Goal: Task Accomplishment & Management: Manage account settings

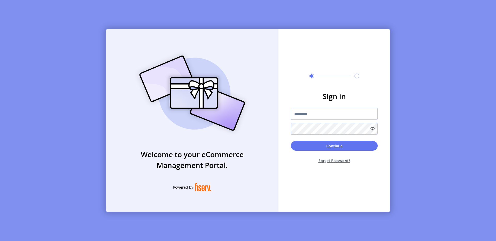
click at [300, 111] on input "text" at bounding box center [334, 114] width 87 height 12
click at [318, 118] on input "text" at bounding box center [334, 114] width 87 height 12
type input "**********"
click at [329, 147] on button "Continue" at bounding box center [334, 146] width 87 height 10
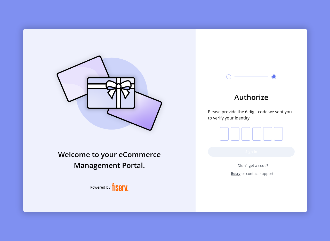
click at [226, 135] on input "text" at bounding box center [224, 133] width 9 height 13
click at [225, 136] on input "text" at bounding box center [224, 133] width 9 height 13
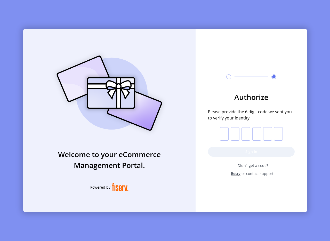
click at [225, 136] on input "text" at bounding box center [224, 133] width 9 height 13
paste input "*"
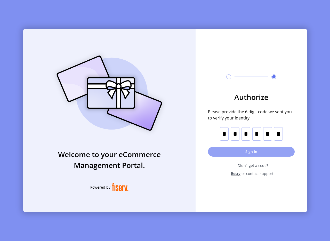
type input "*"
click at [234, 152] on button "Sign in" at bounding box center [251, 152] width 87 height 10
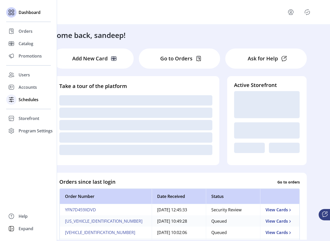
click at [34, 103] on div "Schedules" at bounding box center [28, 99] width 45 height 12
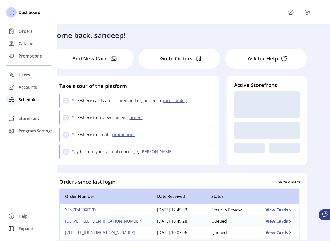
click at [27, 97] on span "Schedules" at bounding box center [29, 100] width 20 height 6
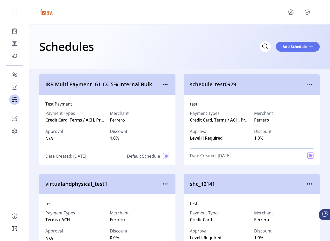
click at [159, 83] on span "IRB Multi Payment- GL CC 5% Internal Bulk" at bounding box center [103, 85] width 116 height 8
click at [161, 84] on icon "menu" at bounding box center [165, 84] width 8 height 8
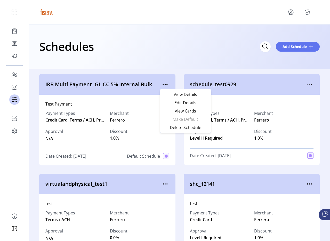
click at [167, 90] on div "View Details Edit Details View Cards Make Default Delete Schedule" at bounding box center [186, 111] width 52 height 44
click at [169, 92] on link "View Details" at bounding box center [185, 94] width 49 height 8
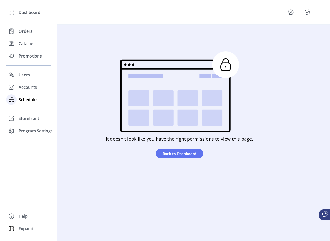
click at [17, 103] on div "Schedules" at bounding box center [28, 99] width 45 height 12
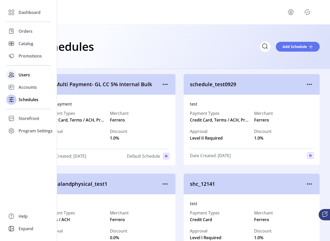
click at [19, 72] on span "Users" at bounding box center [24, 75] width 11 height 6
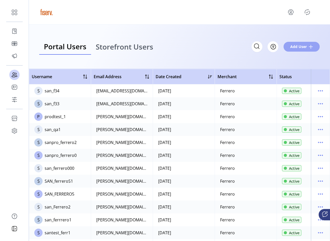
click at [295, 47] on span "Add User" at bounding box center [298, 46] width 17 height 5
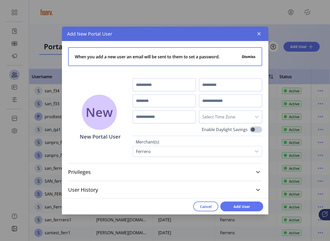
scroll to position [1, 0]
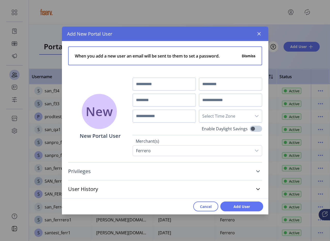
click at [187, 174] on link "Privileges" at bounding box center [165, 171] width 194 height 11
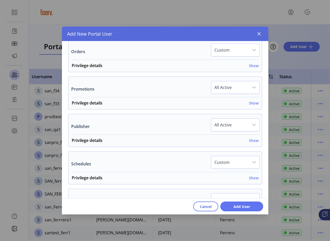
scroll to position [257, 0]
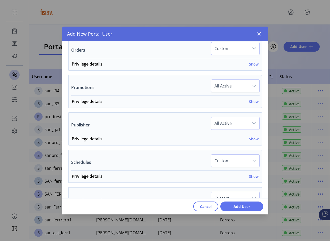
click at [246, 172] on div "Privilege details Show Add New Schedule Active Read Only Hidden Advanced Settin…" at bounding box center [165, 177] width 193 height 12
click at [249, 174] on h6 "Show" at bounding box center [254, 176] width 10 height 5
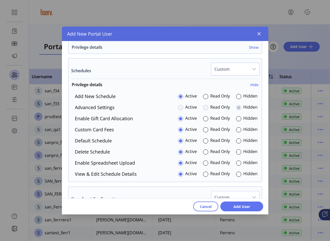
scroll to position [349, 0]
drag, startPoint x: 74, startPoint y: 106, endPoint x: 129, endPoint y: 107, distance: 54.7
click at [129, 107] on div "Advanced Settings Active Read Only Hidden" at bounding box center [164, 107] width 187 height 7
click at [106, 113] on div "Add New Schedule Active Read Only Hidden Advanced Settings Active Read Only Hid…" at bounding box center [165, 135] width 193 height 85
drag, startPoint x: 74, startPoint y: 107, endPoint x: 126, endPoint y: 105, distance: 51.9
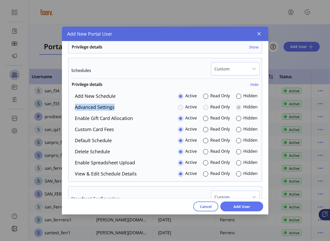
click at [126, 105] on div "Advanced Settings Active Read Only Hidden" at bounding box center [164, 107] width 187 height 7
click at [260, 35] on icon "button" at bounding box center [259, 34] width 4 height 4
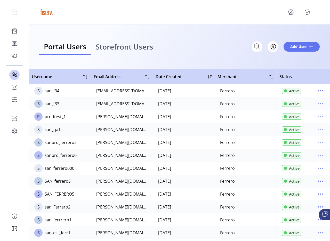
scroll to position [739, 0]
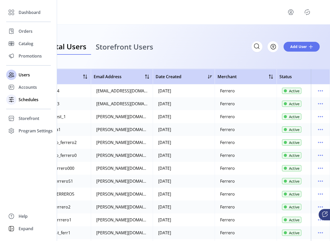
click at [25, 100] on span "Schedules" at bounding box center [29, 100] width 20 height 6
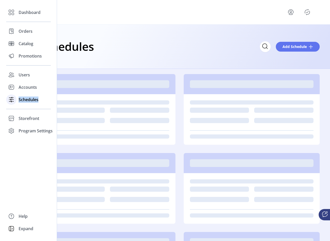
click at [25, 100] on span "Schedules" at bounding box center [29, 100] width 20 height 6
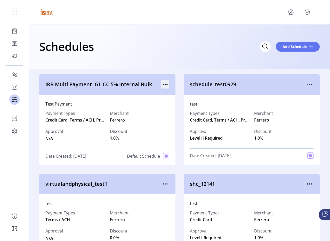
click at [164, 85] on icon "menu" at bounding box center [165, 84] width 8 height 8
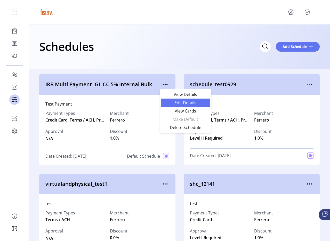
click at [171, 100] on link "Edit Details" at bounding box center [185, 103] width 49 height 8
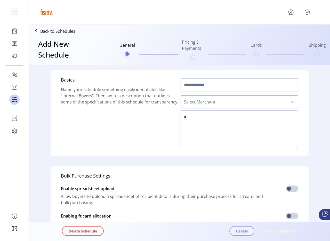
type input "**********"
type textarea "**********"
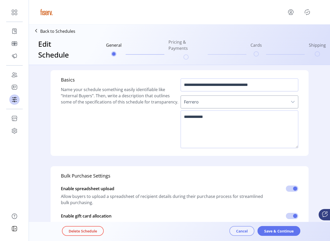
click at [244, 231] on span "Cancel" at bounding box center [242, 230] width 12 height 5
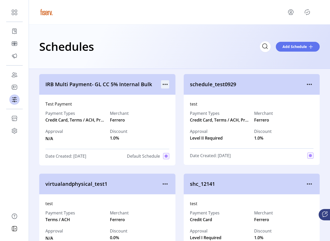
click at [164, 84] on icon "menu" at bounding box center [165, 84] width 8 height 8
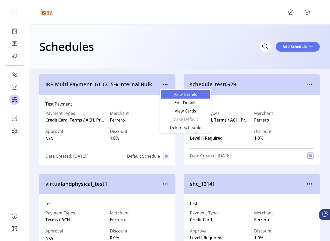
click at [171, 96] on span "View Details" at bounding box center [185, 94] width 43 height 4
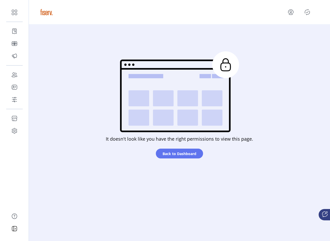
drag, startPoint x: 102, startPoint y: 136, endPoint x: 258, endPoint y: 133, distance: 155.9
click at [258, 133] on div "It doesn't look like you have the right permissions to view this page. Back to …" at bounding box center [179, 106] width 265 height 123
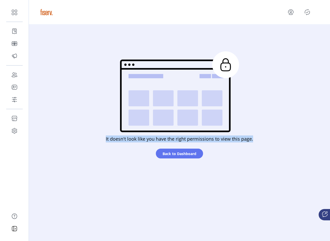
drag, startPoint x: 257, startPoint y: 137, endPoint x: 104, endPoint y: 139, distance: 153.4
click at [104, 139] on div "It doesn't look like you have the right permissions to view this page. Back to …" at bounding box center [179, 106] width 265 height 123
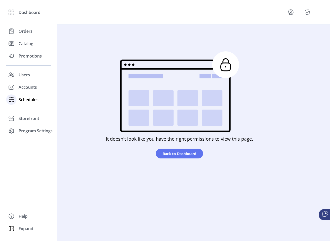
click at [14, 97] on icon at bounding box center [11, 100] width 8 height 8
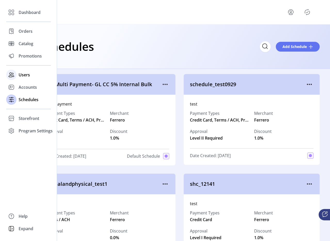
click at [19, 75] on span "Users" at bounding box center [24, 75] width 11 height 6
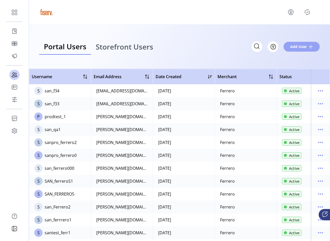
click at [306, 47] on span "Add User" at bounding box center [298, 46] width 17 height 5
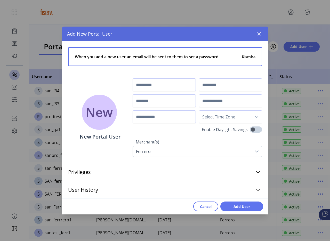
scroll to position [1, 0]
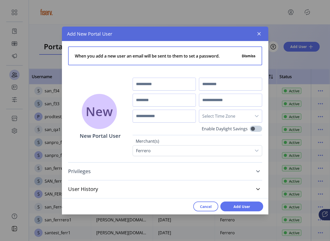
click at [170, 172] on link "Privileges" at bounding box center [165, 171] width 194 height 11
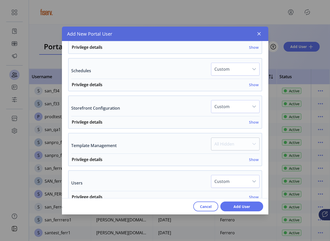
scroll to position [327, 0]
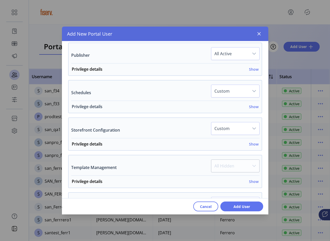
click at [93, 111] on div "Privilege details Show" at bounding box center [165, 108] width 187 height 9
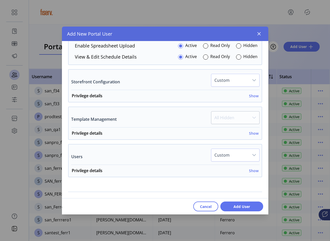
scroll to position [478, 0]
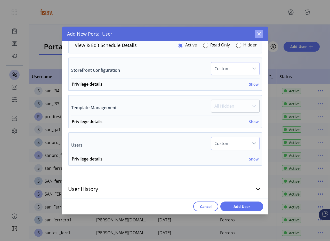
click at [258, 35] on icon "button" at bounding box center [258, 33] width 3 height 3
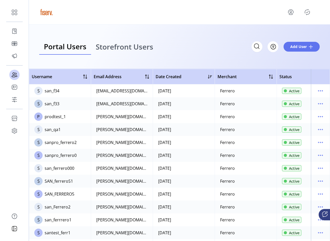
scroll to position [947, 0]
click at [81, 113] on td "P prodtest_1" at bounding box center [60, 116] width 62 height 13
click at [63, 120] on td "P prodtest_1" at bounding box center [60, 116] width 62 height 13
click at [61, 117] on div "prodtest_1" at bounding box center [55, 117] width 21 height 6
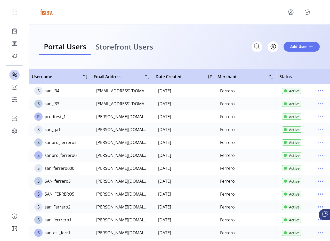
click at [61, 117] on div "prodtest_1" at bounding box center [55, 117] width 21 height 6
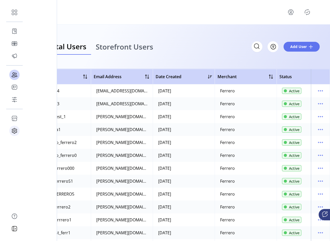
copy div "prodtest_1"
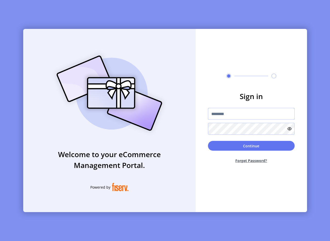
click at [211, 115] on input "text" at bounding box center [251, 114] width 87 height 12
type input "**********"
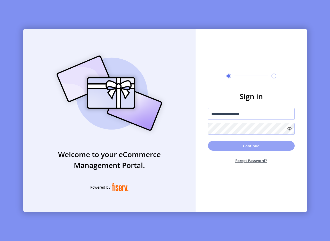
click at [245, 150] on button "Continue" at bounding box center [251, 146] width 87 height 10
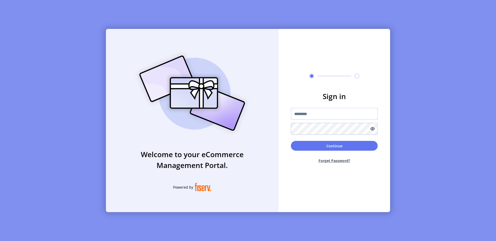
click at [320, 117] on input "text" at bounding box center [334, 114] width 87 height 12
type input "**********"
click at [297, 142] on button "Continue" at bounding box center [334, 146] width 87 height 10
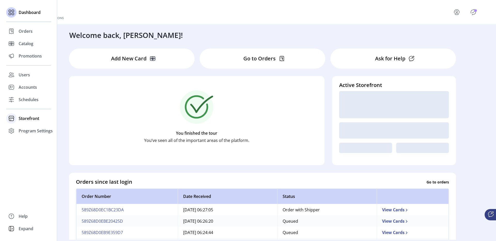
click at [33, 120] on span "Storefront" at bounding box center [29, 118] width 21 height 6
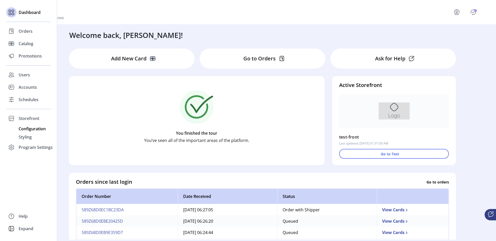
click at [33, 127] on span "Configuration" at bounding box center [32, 129] width 27 height 6
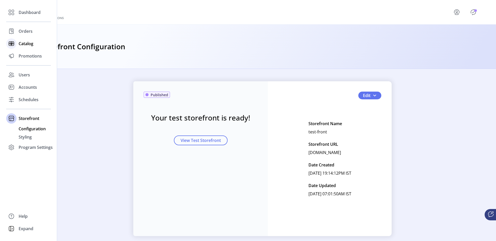
click at [15, 46] on icon at bounding box center [11, 43] width 8 height 8
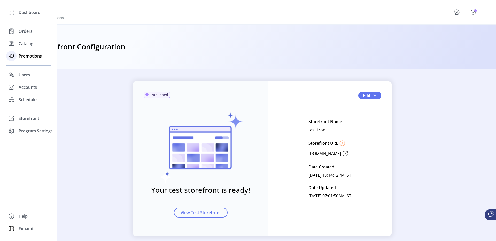
click at [15, 53] on icon at bounding box center [11, 56] width 8 height 8
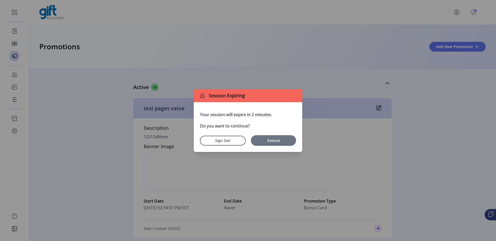
click at [278, 139] on span "Extend" at bounding box center [273, 140] width 40 height 5
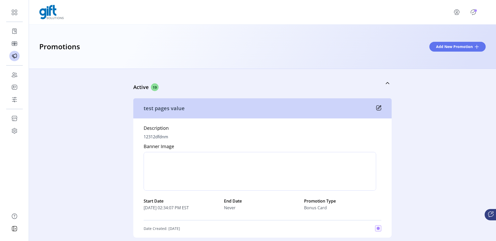
click at [278, 138] on button "Extend" at bounding box center [265, 134] width 31 height 7
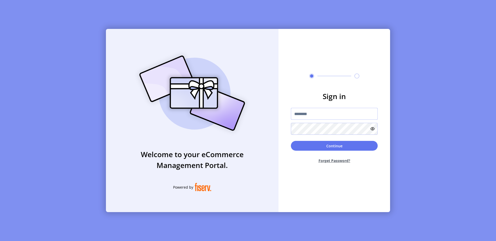
click at [327, 114] on input "text" at bounding box center [334, 114] width 87 height 12
type input "**********"
click at [300, 145] on button "Continue" at bounding box center [334, 146] width 87 height 10
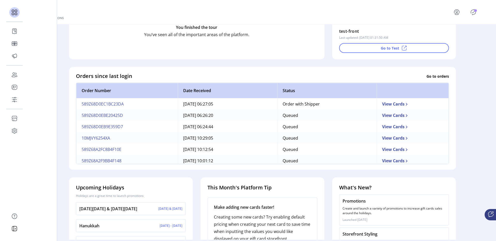
scroll to position [3, 0]
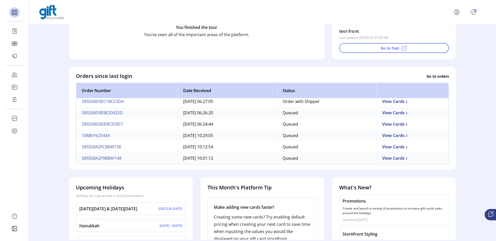
click at [107, 101] on td "589Z68D0EC1BC23DA" at bounding box center [126, 101] width 101 height 11
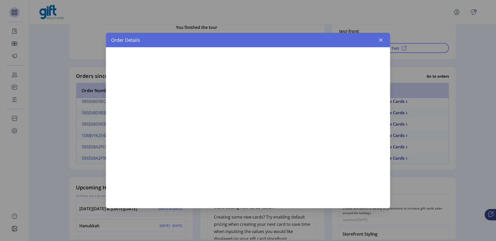
click at [107, 101] on app-dashboard "Order Details Welcome back, Rajesh! Add New Card Go to Orders Ask for Help You …" at bounding box center [262, 132] width 467 height 215
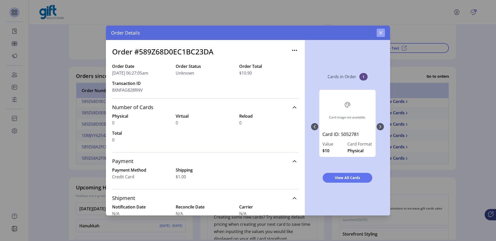
click at [383, 30] on button "button" at bounding box center [380, 33] width 8 height 8
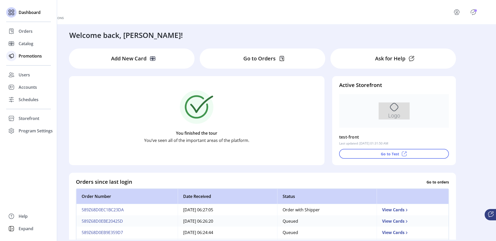
click at [21, 56] on span "Promotions" at bounding box center [30, 56] width 23 height 6
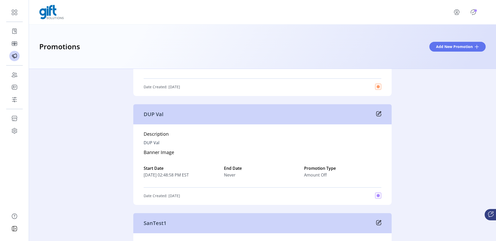
scroll to position [382, 0]
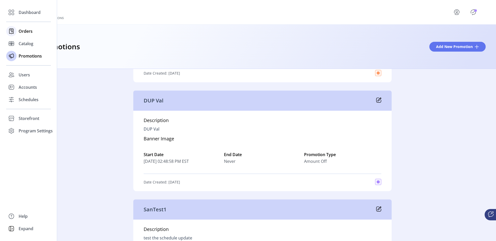
click at [14, 30] on icon at bounding box center [11, 31] width 8 height 8
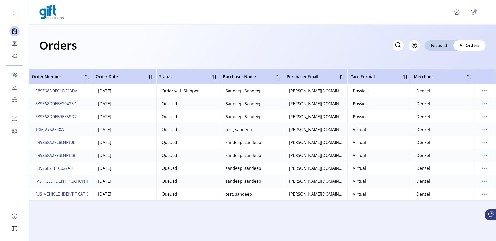
click at [475, 12] on icon "Publisher Panel" at bounding box center [473, 12] width 8 height 8
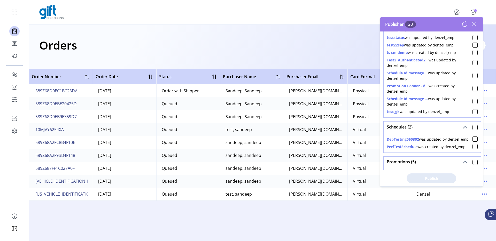
scroll to position [291, 0]
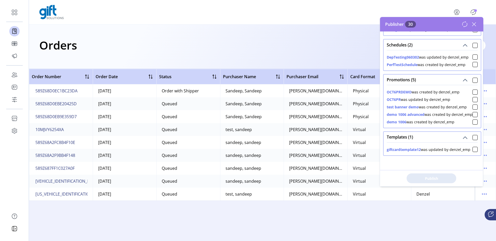
click at [473, 22] on icon at bounding box center [474, 24] width 8 height 8
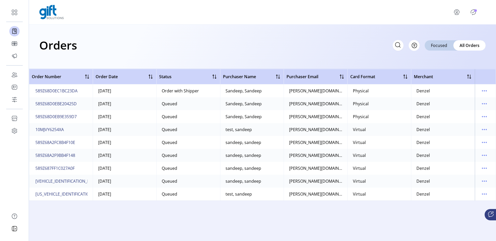
click at [456, 17] on button "menu" at bounding box center [457, 12] width 23 height 12
click at [458, 31] on link "Sign Out" at bounding box center [468, 34] width 45 height 8
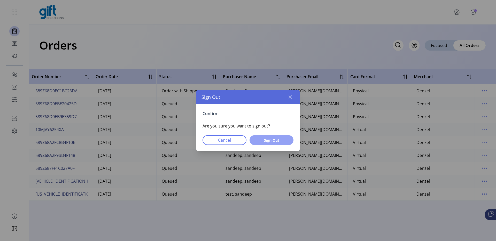
click at [286, 140] on button "Sign Out" at bounding box center [271, 140] width 44 height 10
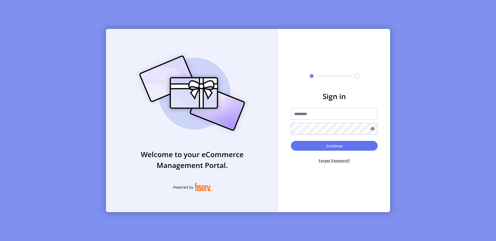
click at [299, 109] on input "text" at bounding box center [334, 114] width 87 height 12
click at [370, 40] on div "Sign in Continue Forget Password?" at bounding box center [334, 120] width 112 height 183
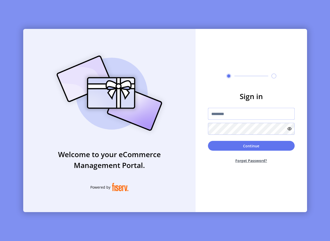
click at [220, 117] on input "text" at bounding box center [251, 114] width 87 height 12
type input "**********"
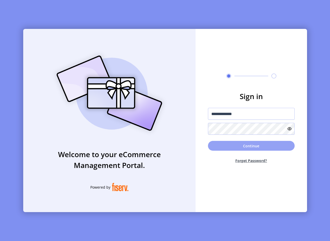
click at [221, 150] on button "Continue" at bounding box center [251, 146] width 87 height 10
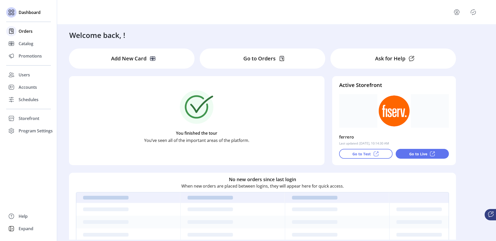
click at [16, 30] on div at bounding box center [11, 31] width 10 height 10
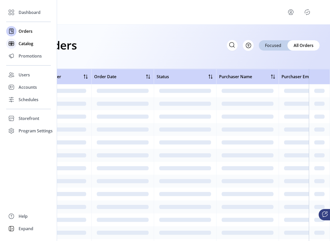
click at [8, 42] on icon at bounding box center [11, 43] width 8 height 8
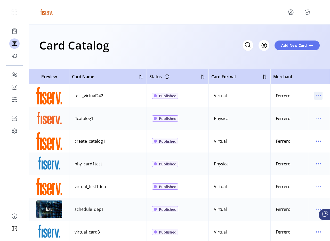
click at [317, 99] on icon "menu" at bounding box center [318, 96] width 8 height 8
click at [306, 106] on span "View Details" at bounding box center [294, 106] width 43 height 4
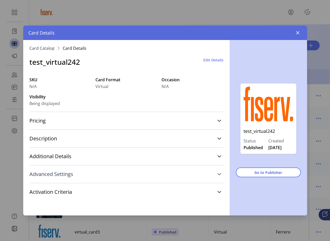
click at [85, 173] on link "Advanced Settings" at bounding box center [126, 174] width 194 height 11
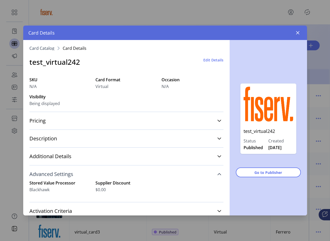
scroll to position [16, 0]
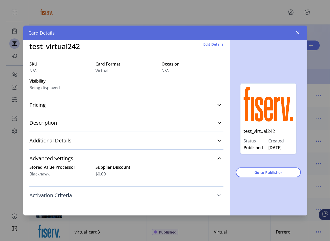
click at [123, 190] on link "Activation Criteria" at bounding box center [126, 195] width 194 height 11
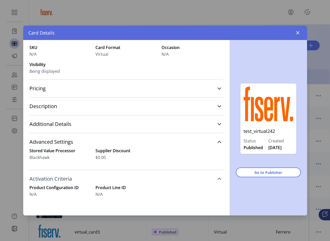
scroll to position [33, 0]
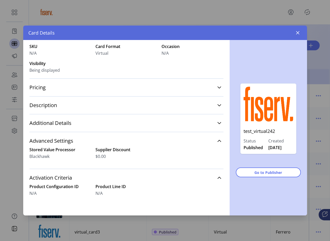
click at [297, 38] on div "Card Details" at bounding box center [165, 33] width 284 height 14
click at [297, 36] on button "button" at bounding box center [298, 33] width 8 height 8
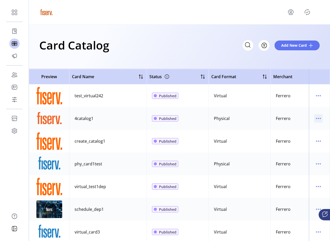
click at [314, 119] on icon "menu" at bounding box center [318, 118] width 8 height 8
click at [294, 131] on span "View Details" at bounding box center [294, 128] width 43 height 4
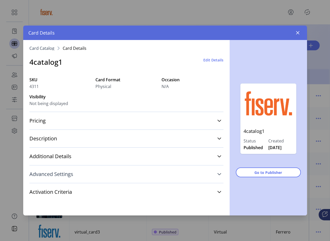
click at [106, 170] on link "Advanced Settings" at bounding box center [126, 174] width 194 height 11
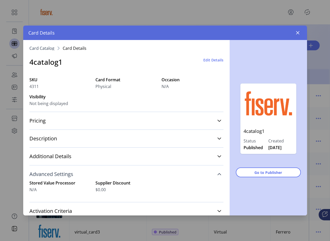
scroll to position [16, 0]
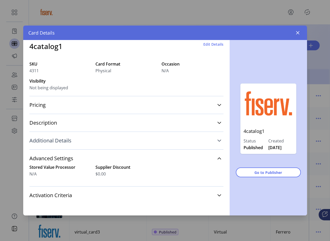
click at [83, 139] on link "Additional Details" at bounding box center [126, 140] width 194 height 11
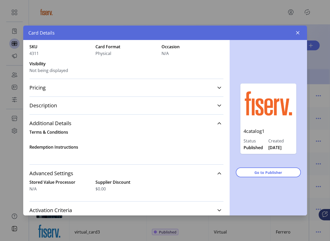
scroll to position [48, 0]
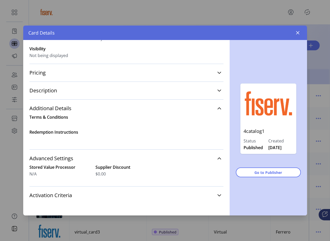
click at [84, 202] on div "Activation Criteria" at bounding box center [126, 195] width 194 height 18
click at [87, 198] on link "Activation Criteria" at bounding box center [126, 195] width 194 height 11
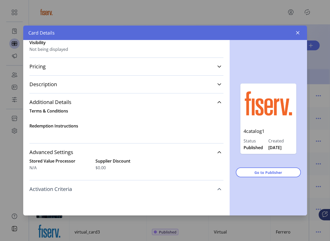
click at [95, 188] on link "Activation Criteria" at bounding box center [126, 189] width 194 height 11
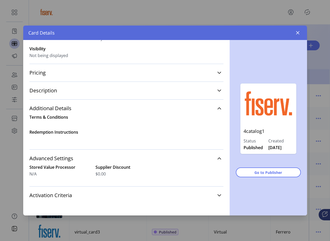
click at [302, 30] on div "Card Details" at bounding box center [165, 33] width 284 height 14
click at [301, 30] on button "button" at bounding box center [298, 33] width 8 height 8
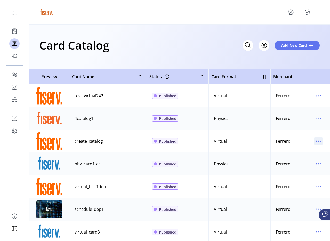
click at [315, 140] on icon "menu" at bounding box center [318, 141] width 8 height 8
click at [289, 152] on span "View Details" at bounding box center [294, 151] width 43 height 4
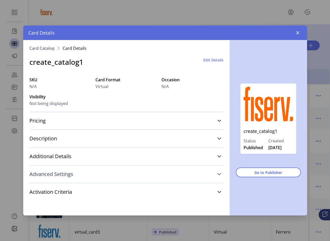
click at [105, 173] on link "Advanced Settings" at bounding box center [126, 174] width 194 height 11
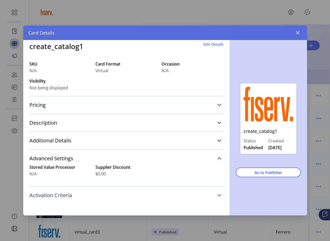
click at [89, 195] on link "Activation Criteria" at bounding box center [126, 195] width 194 height 11
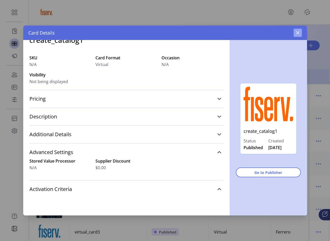
click at [298, 36] on button "button" at bounding box center [298, 33] width 8 height 8
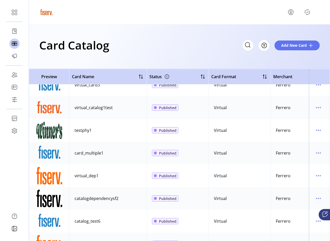
scroll to position [147, 0]
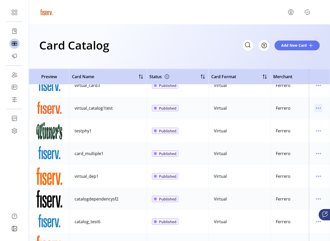
click at [314, 109] on icon "menu" at bounding box center [318, 108] width 8 height 8
click at [295, 125] on span "Edit Details" at bounding box center [294, 126] width 43 height 4
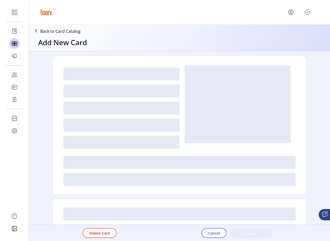
type textarea "****"
type input "*"
type input "**"
type input "****"
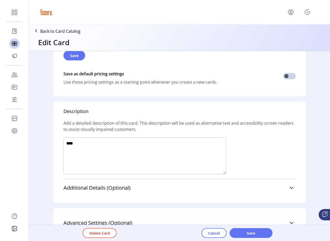
scroll to position [366, 0]
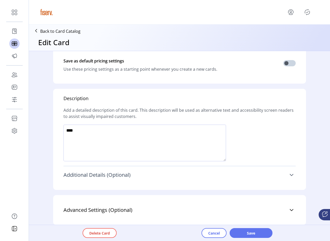
click at [168, 173] on link "Additional Details (Optional)" at bounding box center [180, 174] width 232 height 11
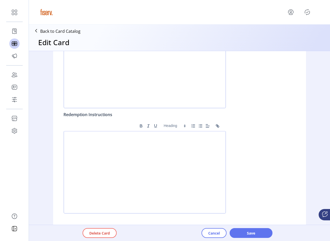
scroll to position [583, 0]
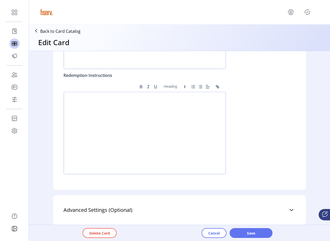
click at [138, 201] on div "Advanced Settings (Optional) Stored Value Processor Supplier Source Supplier Di…" at bounding box center [179, 210] width 253 height 30
click at [131, 208] on span "Advanced Settings (Optional)" at bounding box center [98, 210] width 69 height 5
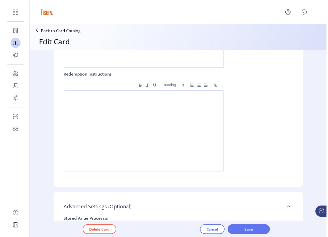
scroll to position [640, 0]
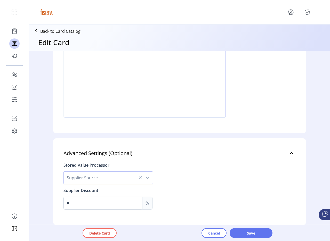
click at [291, 14] on icon "menu" at bounding box center [291, 12] width 8 height 8
click at [297, 34] on span "Sign Out" at bounding box center [303, 35] width 39 height 4
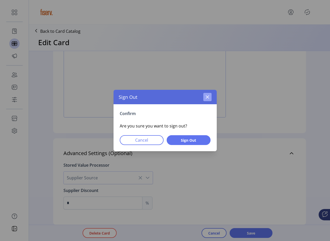
click at [208, 100] on button "button" at bounding box center [207, 97] width 8 height 8
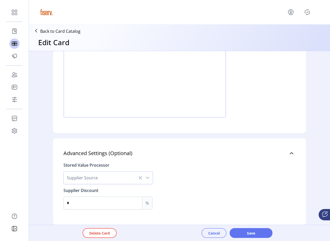
click at [210, 230] on button "Cancel" at bounding box center [214, 233] width 25 height 10
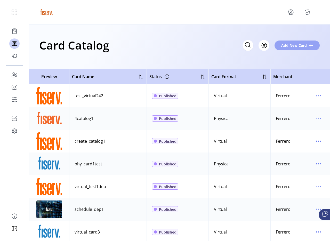
click at [290, 46] on span "Add New Card" at bounding box center [294, 45] width 26 height 5
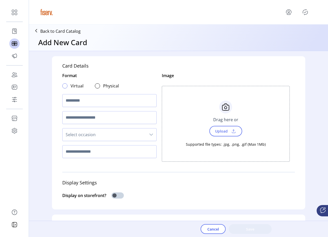
click at [65, 86] on div at bounding box center [64, 85] width 5 height 5
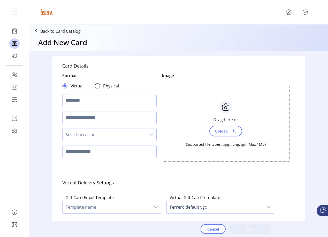
scroll to position [3, 2]
click at [74, 103] on input "text" at bounding box center [109, 100] width 94 height 13
type input "**********"
click at [215, 133] on span "Upload" at bounding box center [221, 131] width 18 height 7
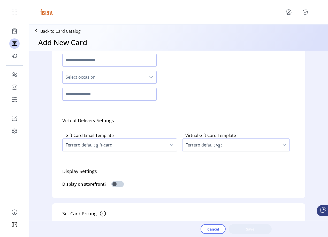
scroll to position [61, 0]
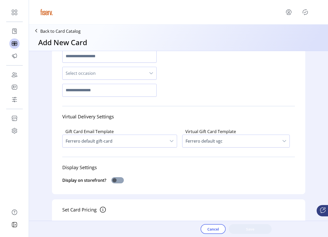
click at [116, 179] on span at bounding box center [117, 180] width 12 height 6
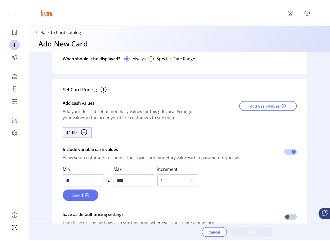
scroll to position [230, 0]
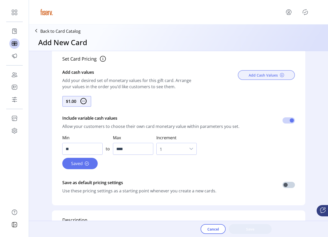
click at [251, 72] on button "Add Cash Values" at bounding box center [265, 75] width 57 height 10
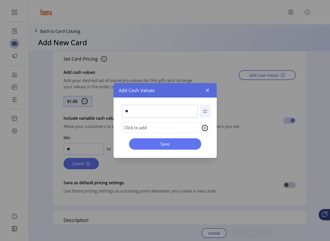
click at [139, 129] on div "Click to add" at bounding box center [135, 128] width 22 height 6
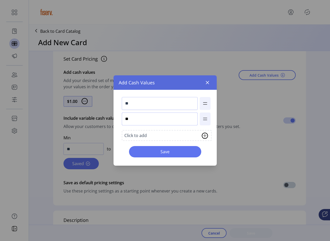
click at [135, 120] on input "**" at bounding box center [160, 119] width 76 height 13
type input "**"
click at [150, 145] on div "** ** Click to add Save" at bounding box center [165, 128] width 103 height 76
click at [149, 147] on button "Save" at bounding box center [165, 151] width 72 height 11
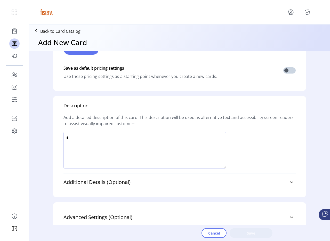
scroll to position [346, 0]
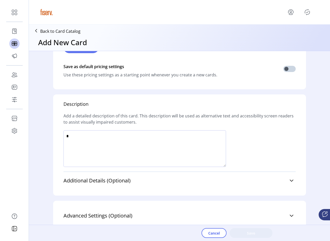
click at [132, 150] on textarea at bounding box center [145, 148] width 163 height 37
type textarea "****"
click at [120, 208] on div "Advanced Settings (Optional) Stored Value Processor Supplier Source Supplier Di…" at bounding box center [180, 216] width 232 height 18
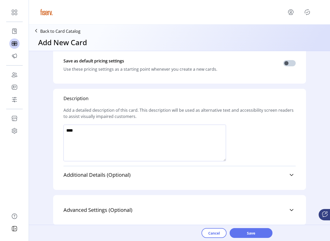
click at [120, 208] on span "Advanced Settings (Optional)" at bounding box center [98, 210] width 69 height 5
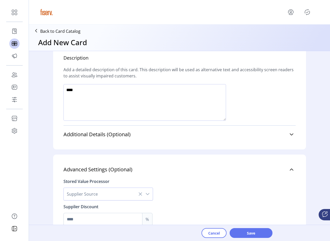
scroll to position [409, 0]
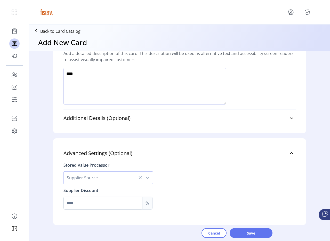
click at [93, 180] on span "Supplier Source" at bounding box center [103, 178] width 79 height 12
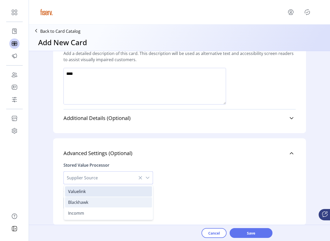
click at [87, 201] on span "Blackhawk" at bounding box center [78, 203] width 20 height 6
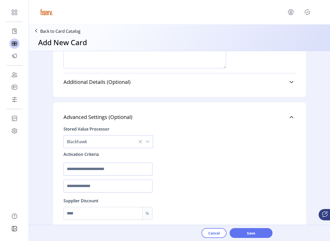
scroll to position [446, 0]
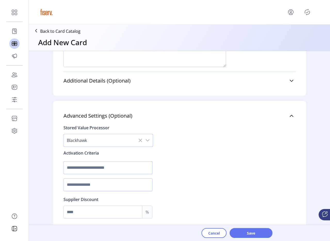
click at [88, 171] on input "text" at bounding box center [108, 167] width 89 height 13
type input "****"
click at [84, 187] on input "text" at bounding box center [108, 184] width 89 height 13
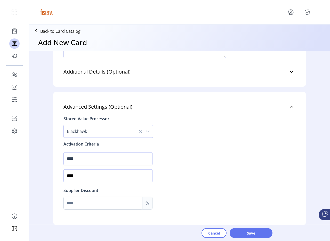
type input "****"
click at [81, 198] on input "Max" at bounding box center [103, 203] width 78 height 12
type input "*"
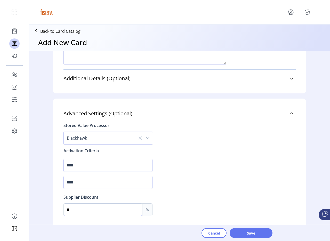
scroll to position [448, 0]
click at [152, 181] on div "Stored Value Processor Blackhawk Activation Criteria **** **** Supplier Discoun…" at bounding box center [180, 168] width 232 height 97
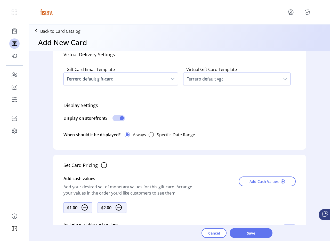
scroll to position [0, 0]
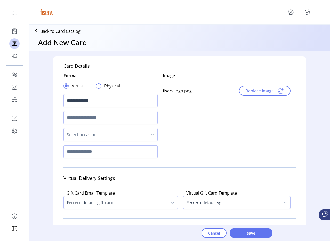
click at [96, 87] on div at bounding box center [98, 85] width 5 height 5
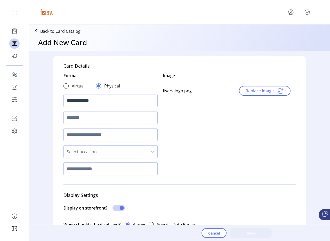
scroll to position [20, 0]
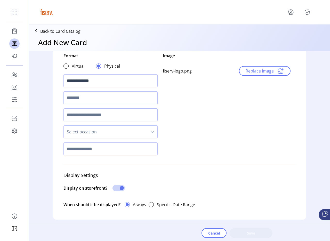
click at [88, 99] on input "text" at bounding box center [111, 97] width 94 height 13
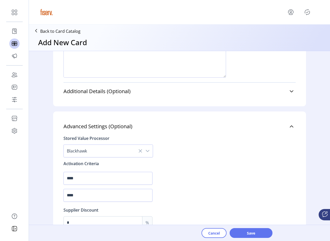
scroll to position [421, 0]
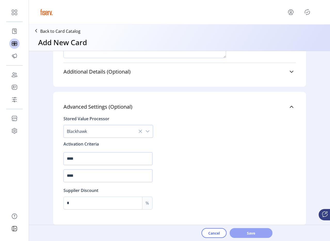
type input "****"
click at [259, 236] on button "Save" at bounding box center [251, 233] width 43 height 10
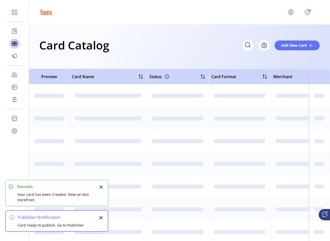
click at [307, 14] on icon "Publisher Panel" at bounding box center [307, 12] width 5 height 6
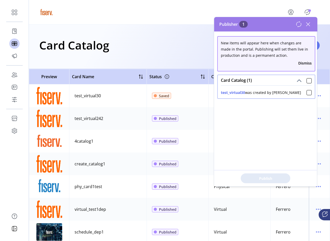
click at [304, 94] on div "test_virtual30 was created by ferrero_admin" at bounding box center [266, 91] width 91 height 7
click at [307, 94] on div at bounding box center [309, 92] width 5 height 5
click at [262, 177] on span "Publish 1 Items" at bounding box center [266, 178] width 36 height 5
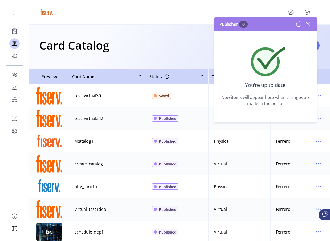
click at [309, 25] on icon at bounding box center [308, 24] width 4 height 4
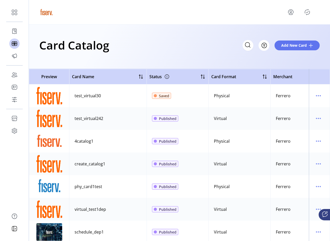
click at [309, 25] on div "Card Catalog Filter Add New Card" at bounding box center [179, 47] width 301 height 44
click at [314, 93] on icon "menu" at bounding box center [318, 96] width 8 height 8
click at [299, 114] on span "Edit Details" at bounding box center [294, 114] width 43 height 4
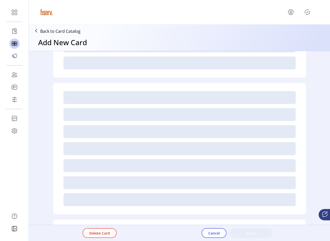
type textarea "****"
type input "*"
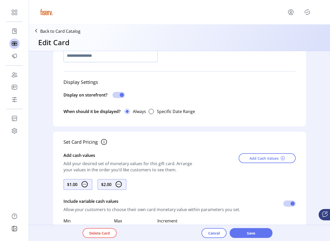
scroll to position [115, 0]
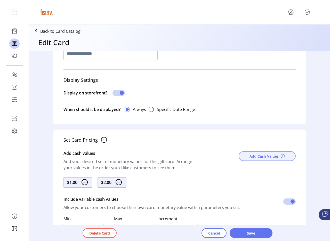
click at [255, 156] on span "Add Cash Values" at bounding box center [264, 156] width 29 height 5
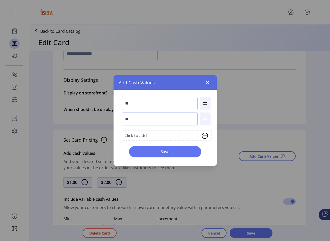
click at [139, 135] on div "Click to add" at bounding box center [135, 135] width 22 height 6
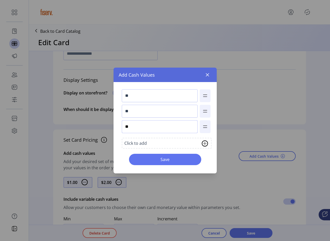
click at [136, 128] on input "**" at bounding box center [160, 126] width 76 height 13
type input "**"
click at [164, 159] on span "Save" at bounding box center [165, 159] width 59 height 6
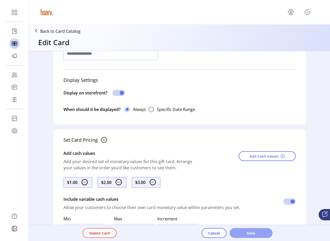
click at [257, 231] on span "Save" at bounding box center [250, 233] width 29 height 5
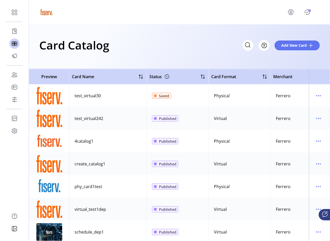
click at [307, 12] on icon "Publisher Panel" at bounding box center [307, 12] width 8 height 8
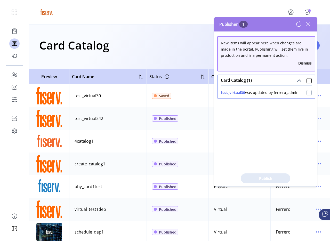
click at [307, 95] on div at bounding box center [309, 92] width 5 height 5
click at [274, 174] on button "Publish 1 Items" at bounding box center [266, 178] width 50 height 10
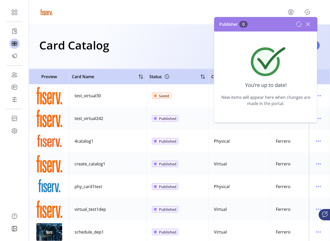
click at [310, 27] on icon at bounding box center [308, 24] width 8 height 8
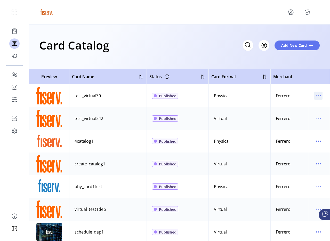
click at [316, 99] on icon "menu" at bounding box center [318, 96] width 8 height 8
click at [265, 65] on div "Card Catalog Filter Add New Card" at bounding box center [179, 47] width 301 height 44
click at [285, 54] on div "Card Catalog Filter Add New Card" at bounding box center [179, 47] width 301 height 44
click at [292, 51] on div "Card Catalog Filter Add New Card" at bounding box center [179, 45] width 281 height 18
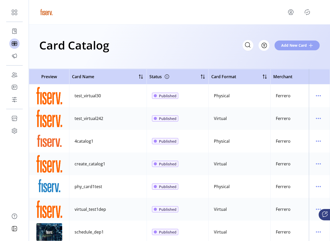
click at [292, 50] on button "Add New Card" at bounding box center [297, 46] width 45 height 10
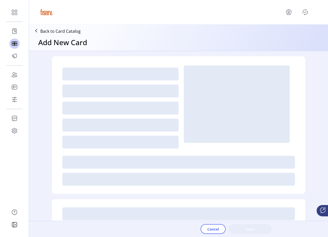
click at [96, 90] on div at bounding box center [120, 91] width 116 height 13
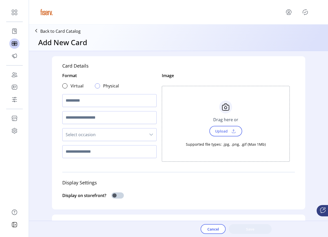
click at [96, 87] on div at bounding box center [97, 85] width 5 height 5
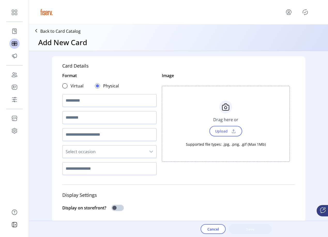
click at [224, 139] on div "Supported file types: .jpg, .png, .gif (Max 1Mb)" at bounding box center [226, 142] width 80 height 11
click at [224, 132] on span "Upload" at bounding box center [221, 131] width 18 height 7
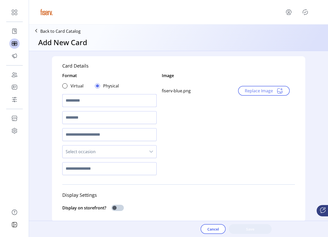
click at [100, 106] on input "text" at bounding box center [109, 100] width 94 height 13
type input "**********"
click at [88, 117] on input "text" at bounding box center [109, 117] width 94 height 13
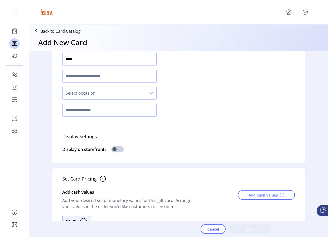
scroll to position [61, 0]
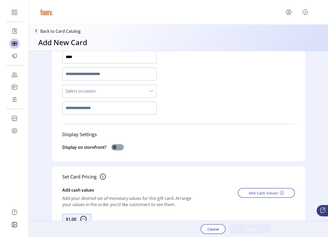
type input "****"
click at [121, 147] on span at bounding box center [117, 147] width 12 height 6
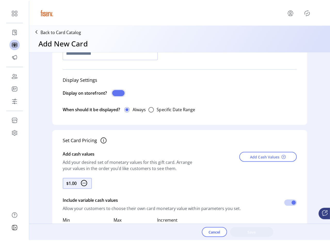
scroll to position [121, 0]
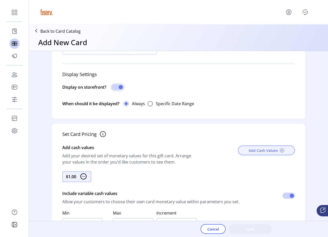
click at [258, 151] on span "Add Cash Values" at bounding box center [262, 150] width 29 height 5
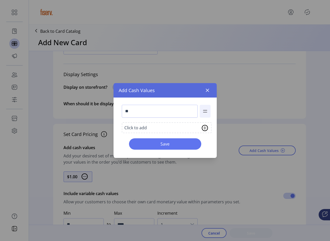
click at [139, 130] on div "Click to add" at bounding box center [135, 128] width 22 height 6
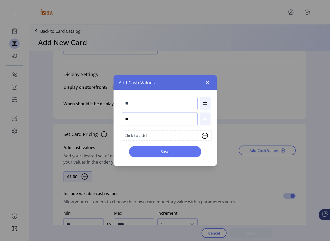
click at [132, 119] on input "**" at bounding box center [160, 119] width 76 height 13
type input "**"
click at [132, 119] on input "**" at bounding box center [160, 119] width 76 height 13
click at [148, 151] on span "Save" at bounding box center [165, 152] width 59 height 6
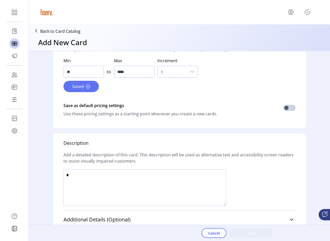
scroll to position [285, 0]
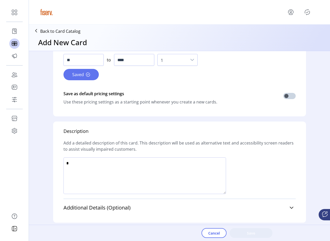
click at [159, 162] on textarea at bounding box center [145, 175] width 163 height 37
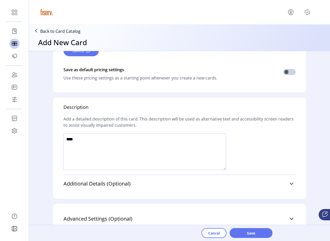
scroll to position [318, 0]
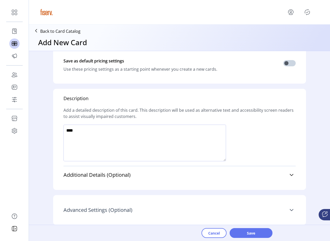
type textarea "****"
click at [129, 211] on span "Advanced Settings (Optional)" at bounding box center [98, 210] width 69 height 5
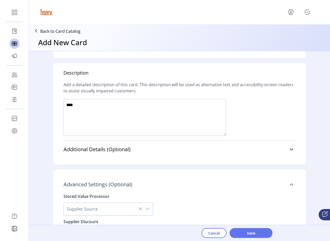
scroll to position [375, 0]
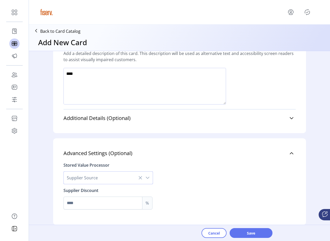
click at [102, 177] on span "Supplier Source" at bounding box center [103, 178] width 79 height 12
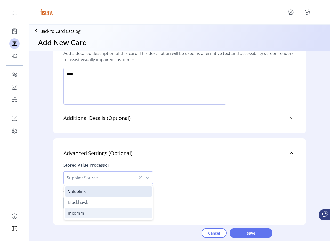
click at [88, 210] on li "Incomm" at bounding box center [108, 213] width 87 height 10
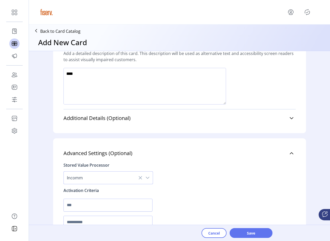
scroll to position [421, 0]
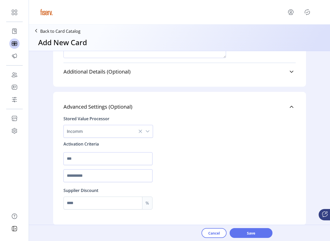
click at [86, 150] on div at bounding box center [108, 158] width 89 height 17
click at [82, 158] on input "text" at bounding box center [108, 158] width 89 height 13
click at [80, 160] on input "text" at bounding box center [108, 158] width 89 height 13
type input "****"
click at [83, 173] on input "text" at bounding box center [108, 175] width 89 height 13
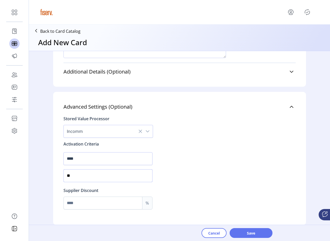
type input "*"
type input "****"
click at [118, 199] on input "Max" at bounding box center [103, 203] width 78 height 12
type input "*"
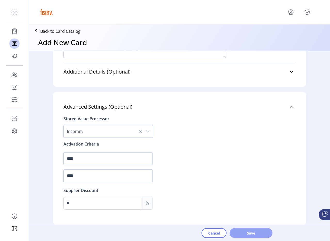
click at [237, 231] on span "Save" at bounding box center [250, 233] width 29 height 5
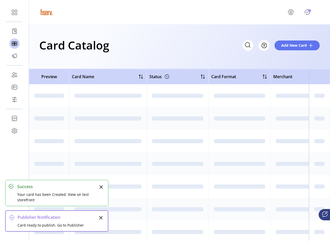
click at [306, 12] on icon "Publisher Panel" at bounding box center [307, 12] width 8 height 8
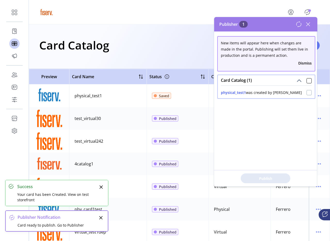
click at [307, 94] on div at bounding box center [309, 92] width 5 height 5
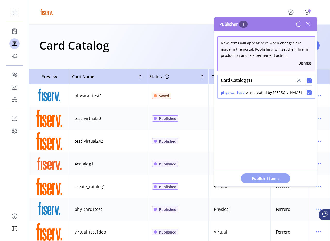
click at [261, 181] on button "Publish 1 Items" at bounding box center [266, 178] width 50 height 10
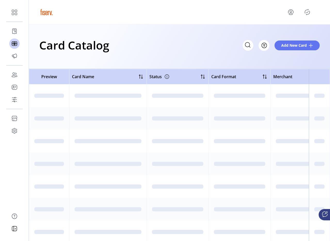
click at [305, 13] on icon "Publisher Panel" at bounding box center [307, 12] width 8 height 8
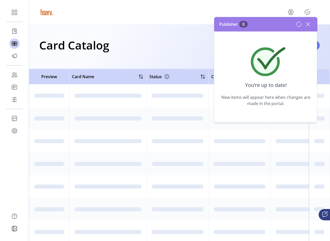
click at [306, 24] on icon at bounding box center [308, 24] width 8 height 8
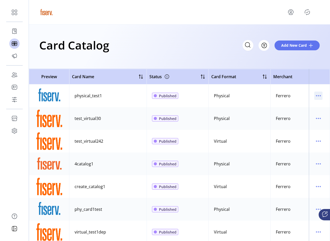
click at [320, 96] on icon "menu" at bounding box center [320, 96] width 1 height 1
click at [295, 112] on span "Edit Details" at bounding box center [294, 114] width 43 height 4
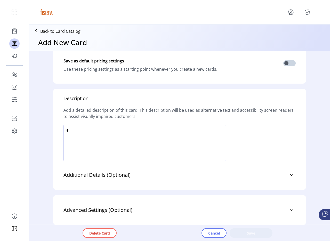
type textarea "****"
type input "*"
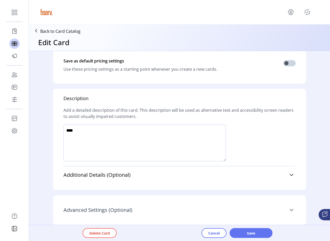
click at [147, 204] on link "Advanced Settings (Optional)" at bounding box center [180, 209] width 232 height 11
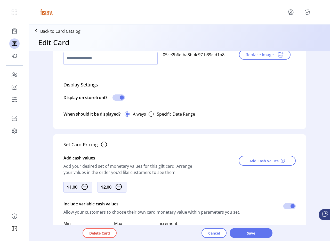
scroll to position [123, 0]
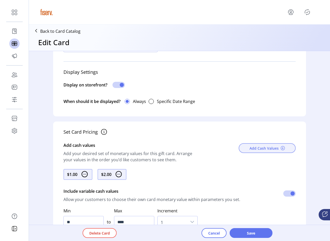
click at [267, 149] on span "Add Cash Values" at bounding box center [264, 148] width 29 height 5
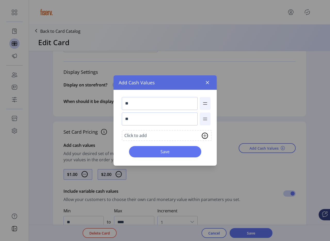
click at [165, 136] on div "Click to add" at bounding box center [167, 135] width 90 height 11
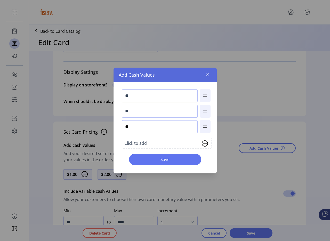
click at [138, 125] on input "**" at bounding box center [160, 126] width 76 height 13
type input "**"
click at [182, 155] on button "Save" at bounding box center [165, 159] width 72 height 11
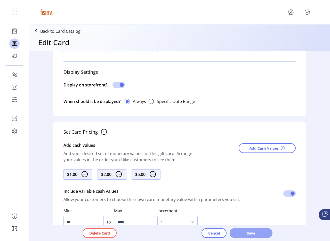
click at [234, 233] on button "Save" at bounding box center [251, 233] width 43 height 10
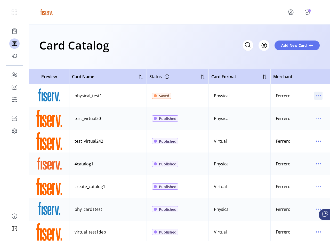
click at [318, 98] on icon "menu" at bounding box center [318, 96] width 8 height 8
click at [297, 112] on span "Edit Details" at bounding box center [294, 114] width 43 height 4
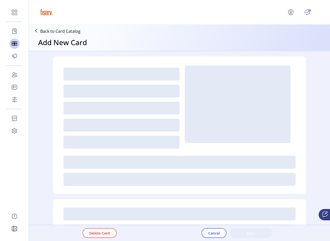
click at [305, 13] on icon "Publisher Panel" at bounding box center [307, 12] width 8 height 8
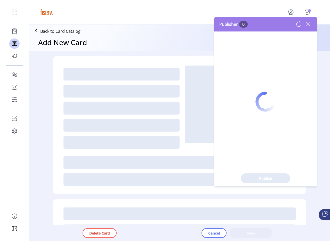
type textarea "****"
type input "*"
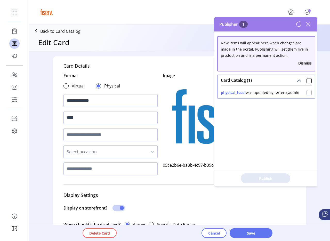
click at [307, 95] on div at bounding box center [309, 92] width 5 height 5
click at [259, 175] on button "Publish 1 Items" at bounding box center [266, 178] width 50 height 10
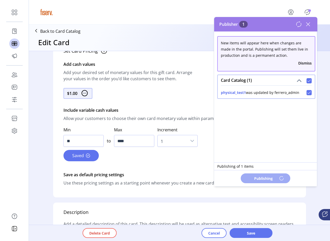
scroll to position [204, 0]
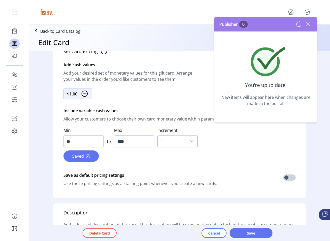
click at [309, 27] on icon at bounding box center [308, 24] width 8 height 8
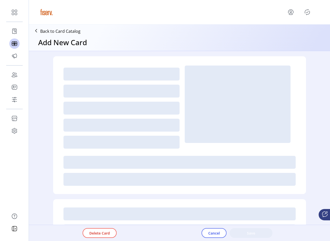
type textarea "****"
type input "*"
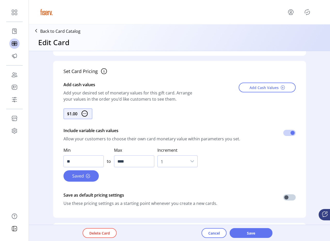
scroll to position [318, 0]
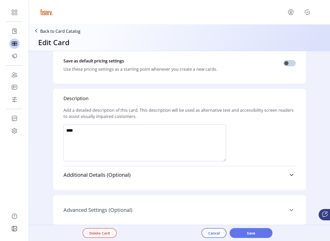
click at [138, 214] on link "Advanced Settings (Optional)" at bounding box center [180, 209] width 232 height 11
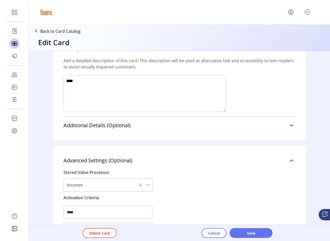
scroll to position [421, 0]
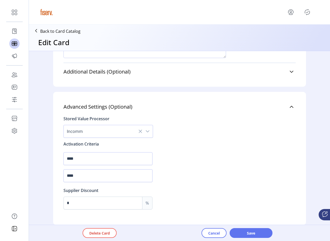
click at [105, 133] on span "Incomm" at bounding box center [103, 131] width 79 height 12
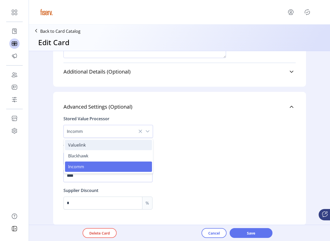
click at [94, 149] on li "Valuelink" at bounding box center [108, 145] width 87 height 10
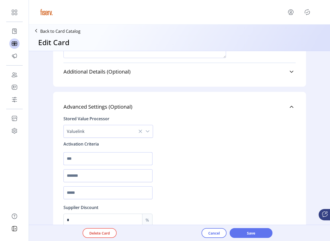
click at [101, 157] on input "text" at bounding box center [108, 158] width 89 height 13
click at [211, 232] on span "Cancel" at bounding box center [214, 233] width 12 height 5
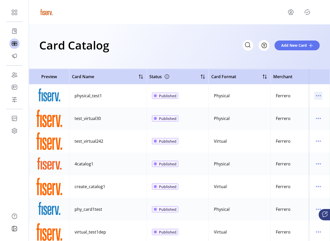
click at [314, 95] on icon "menu" at bounding box center [318, 96] width 8 height 8
click at [290, 116] on span "Edit Details" at bounding box center [294, 114] width 43 height 4
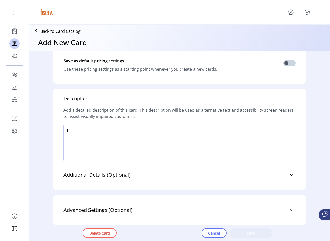
type textarea "****"
type input "*"
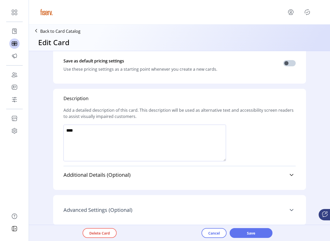
click at [136, 207] on link "Advanced Settings (Optional)" at bounding box center [180, 209] width 232 height 11
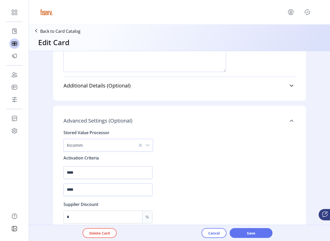
scroll to position [421, 0]
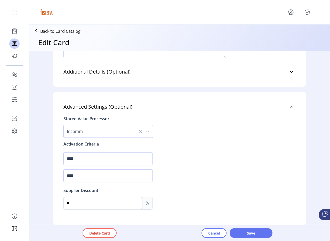
click at [91, 198] on input "*" at bounding box center [103, 203] width 78 height 12
drag, startPoint x: 82, startPoint y: 176, endPoint x: 46, endPoint y: 175, distance: 35.6
type input "****"
click at [242, 233] on span "Save" at bounding box center [250, 233] width 29 height 5
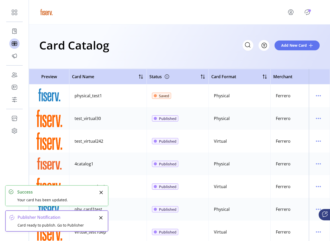
click at [319, 97] on icon "menu" at bounding box center [318, 96] width 8 height 8
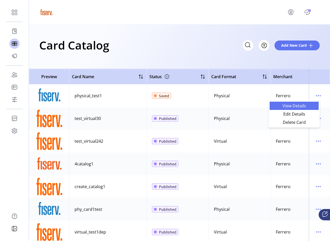
click at [310, 104] on span "View Details" at bounding box center [294, 106] width 43 height 4
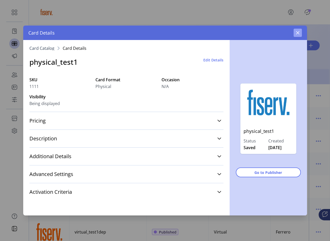
click at [297, 34] on icon "button" at bounding box center [297, 32] width 3 height 3
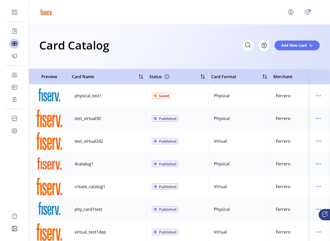
click at [308, 13] on icon "Publisher Panel" at bounding box center [307, 12] width 8 height 8
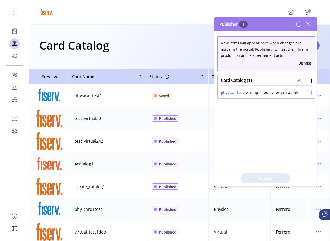
click at [308, 94] on div at bounding box center [309, 92] width 5 height 5
click at [282, 177] on span "Publish 1 Items" at bounding box center [266, 178] width 36 height 5
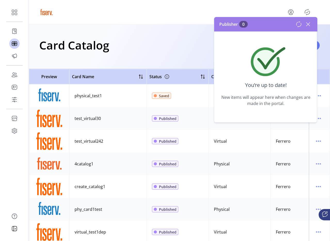
click at [310, 23] on icon at bounding box center [308, 24] width 8 height 8
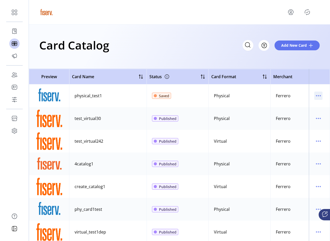
click at [314, 93] on icon "menu" at bounding box center [318, 96] width 8 height 8
click at [302, 105] on span "View Details" at bounding box center [294, 106] width 43 height 4
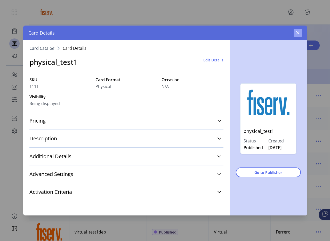
click at [299, 34] on icon "button" at bounding box center [297, 32] width 3 height 3
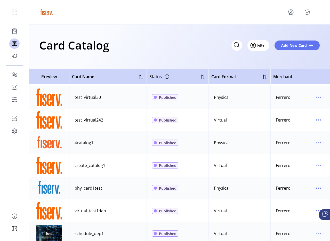
scroll to position [28, 0]
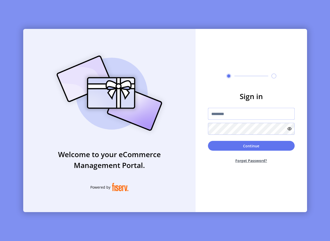
click at [220, 111] on input "text" at bounding box center [251, 114] width 87 height 12
type input "**********"
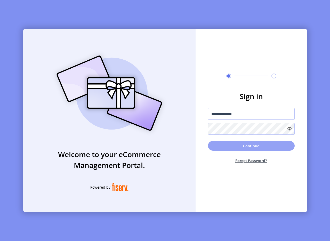
click at [240, 147] on button "Continue" at bounding box center [251, 146] width 87 height 10
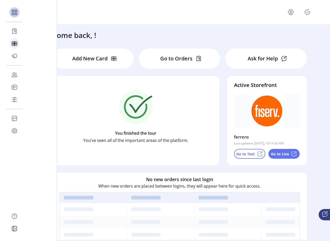
click at [17, 42] on div "Catalog" at bounding box center [14, 43] width 10 height 12
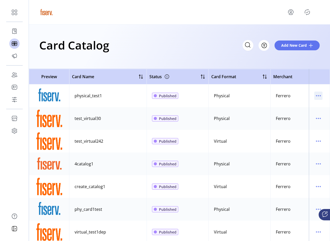
click at [316, 96] on icon "menu" at bounding box center [318, 96] width 8 height 8
click at [298, 107] on span "View Details" at bounding box center [294, 106] width 43 height 4
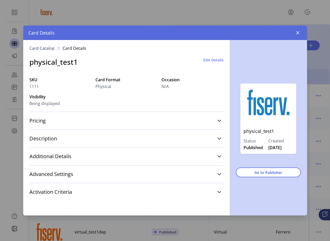
click at [219, 58] on span "Edit Details" at bounding box center [213, 59] width 20 height 5
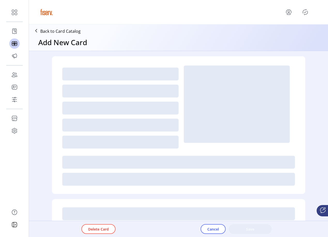
type textarea "****"
type input "*"
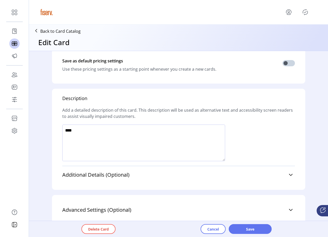
scroll to position [172, 0]
click at [147, 204] on link "Advanced Settings (Optional)" at bounding box center [178, 209] width 232 height 11
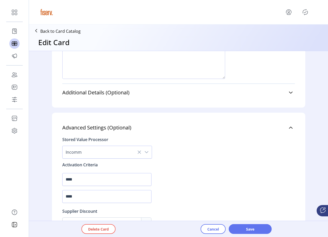
scroll to position [405, 0]
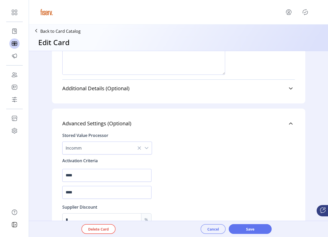
click at [213, 230] on span "Cancel" at bounding box center [213, 229] width 12 height 5
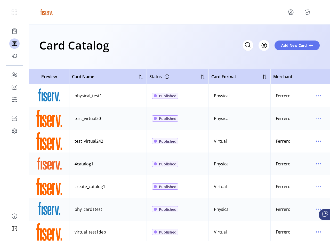
click at [281, 40] on div "Filter Add New Card" at bounding box center [281, 45] width 77 height 11
click at [277, 45] on button "Add New Card" at bounding box center [297, 46] width 45 height 10
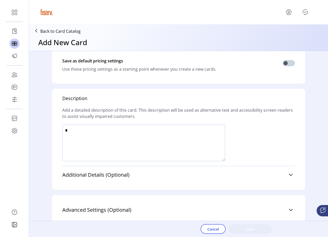
scroll to position [181, 0]
click at [135, 204] on link "Advanced Settings (Optional)" at bounding box center [178, 209] width 232 height 11
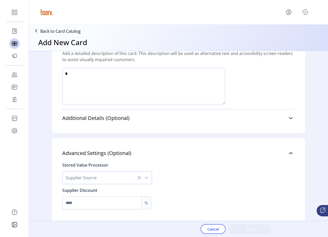
scroll to position [134, 0]
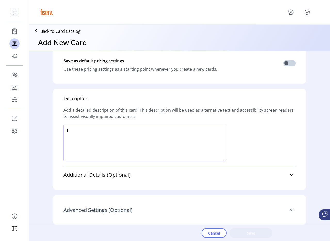
scroll to position [288, 0]
click at [88, 208] on span "Advanced Settings (Optional)" at bounding box center [98, 210] width 69 height 5
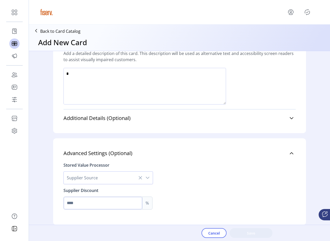
click at [83, 200] on input "Max" at bounding box center [103, 203] width 78 height 12
type input "*******"
drag, startPoint x: 77, startPoint y: 202, endPoint x: 83, endPoint y: 202, distance: 5.9
click at [77, 202] on input "*******" at bounding box center [103, 203] width 78 height 12
click at [76, 203] on input "*******" at bounding box center [103, 203] width 78 height 12
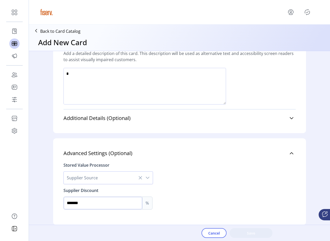
click at [78, 203] on input "*******" at bounding box center [103, 203] width 78 height 12
click at [108, 199] on input "*" at bounding box center [103, 203] width 78 height 12
click at [107, 199] on input "*" at bounding box center [103, 203] width 78 height 12
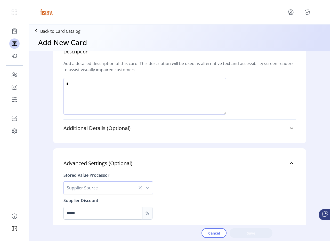
type input "****"
click at [124, 156] on div "Advanced Settings (Optional) Stored Value Processor Supplier Source Supplier Di…" at bounding box center [180, 192] width 232 height 74
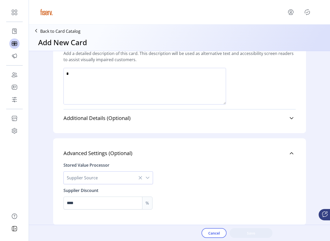
click at [106, 175] on span "Supplier Source" at bounding box center [103, 178] width 79 height 12
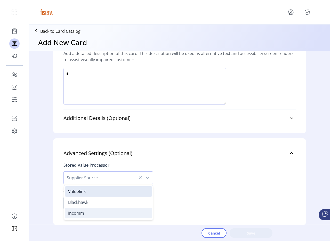
click at [89, 212] on li "Incomm" at bounding box center [108, 213] width 87 height 10
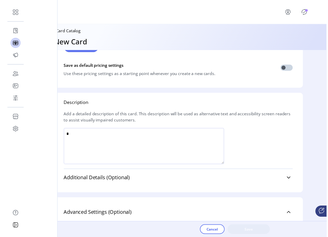
scroll to position [219, 0]
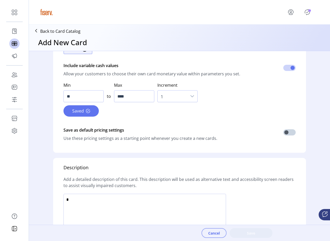
click at [212, 236] on button "Cancel" at bounding box center [214, 233] width 25 height 10
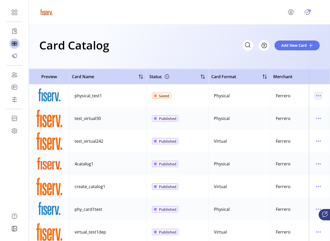
click at [314, 95] on icon "menu" at bounding box center [318, 96] width 8 height 8
click at [307, 104] on span "View Details" at bounding box center [294, 106] width 43 height 4
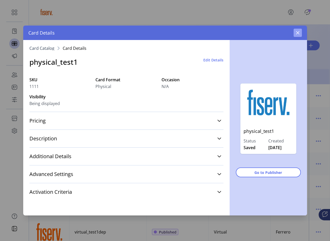
click at [296, 34] on icon "button" at bounding box center [298, 33] width 4 height 4
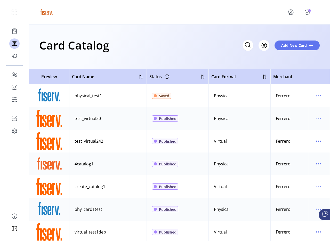
click at [306, 14] on icon "Publisher Panel" at bounding box center [307, 12] width 8 height 8
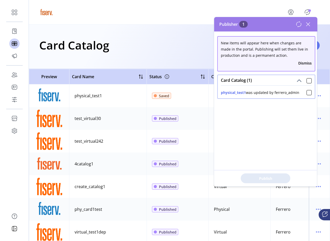
click at [310, 25] on icon at bounding box center [308, 24] width 4 height 4
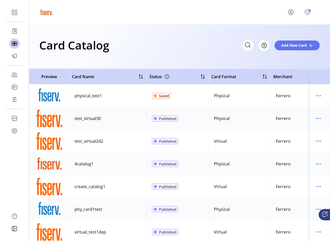
click at [322, 114] on td at bounding box center [319, 118] width 21 height 23
click at [318, 115] on icon "menu" at bounding box center [318, 118] width 8 height 8
click at [302, 130] on span "View Details" at bounding box center [294, 128] width 43 height 4
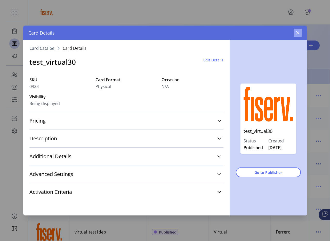
click at [300, 32] on button "button" at bounding box center [298, 33] width 8 height 8
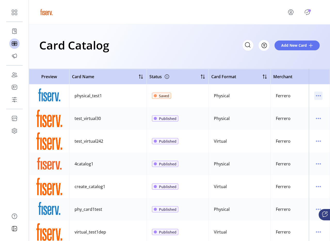
click at [317, 97] on icon "menu" at bounding box center [318, 96] width 8 height 8
click at [296, 106] on span "View Details" at bounding box center [294, 106] width 43 height 4
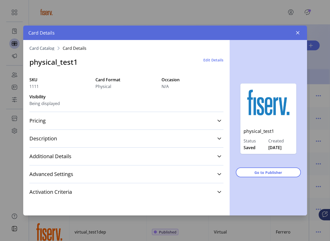
click at [212, 65] on div "Edit Details" at bounding box center [213, 62] width 20 height 11
click at [212, 64] on div "Edit Details" at bounding box center [213, 62] width 20 height 11
click at [211, 62] on span "Edit Details" at bounding box center [213, 59] width 20 height 5
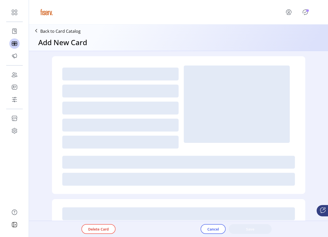
type textarea "****"
type input "*"
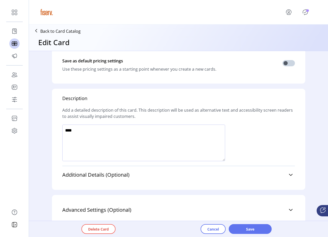
scroll to position [134, 0]
click at [131, 195] on div "Advanced Settings (Optional) Stored Value Processor Valuelink Activation Criter…" at bounding box center [178, 210] width 253 height 30
click at [121, 208] on span "Advanced Settings (Optional)" at bounding box center [96, 210] width 69 height 5
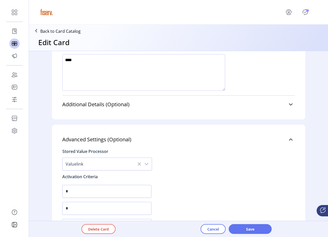
scroll to position [388, 0]
click at [107, 158] on span "Valuelink" at bounding box center [101, 164] width 79 height 12
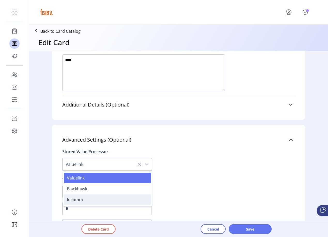
click at [88, 195] on li "Incomm" at bounding box center [107, 200] width 87 height 10
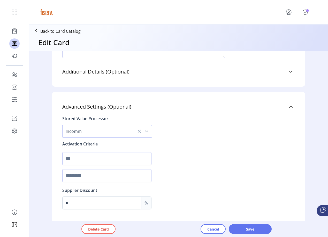
scroll to position [416, 0]
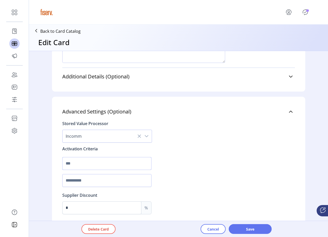
click at [76, 157] on input "text" at bounding box center [106, 163] width 89 height 13
click at [74, 157] on input "text" at bounding box center [106, 163] width 89 height 13
click at [77, 174] on input "text" at bounding box center [106, 180] width 89 height 13
type input "****"
click at [78, 157] on input "text" at bounding box center [106, 163] width 89 height 13
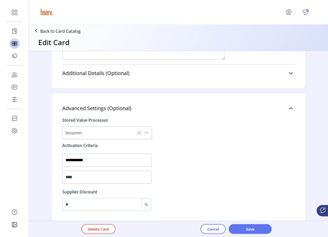
scroll to position [421, 0]
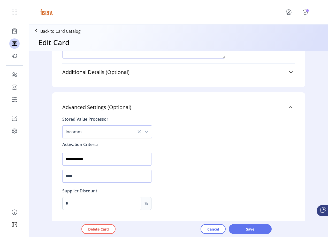
type input "**********"
click at [94, 197] on input "*" at bounding box center [101, 203] width 78 height 12
type input "***"
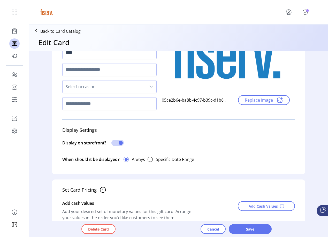
scroll to position [66, 0]
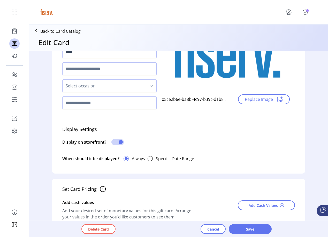
click at [237, 228] on div "Cancel Save" at bounding box center [246, 229] width 92 height 10
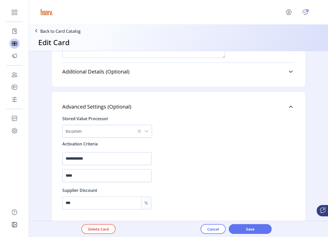
scroll to position [45, 0]
click at [208, 228] on span "Cancel" at bounding box center [213, 229] width 12 height 5
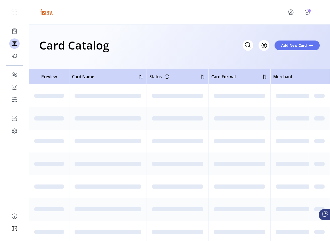
click at [306, 11] on icon "Publisher Panel" at bounding box center [307, 12] width 8 height 8
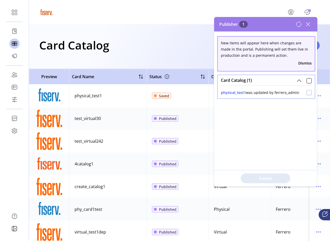
click at [307, 92] on div at bounding box center [309, 92] width 5 height 5
click at [273, 172] on div "Publish 1 Items" at bounding box center [265, 178] width 103 height 16
click at [273, 176] on span "Publish 1 Items" at bounding box center [266, 178] width 36 height 5
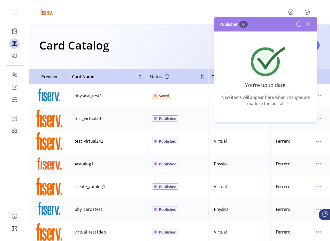
click at [308, 24] on icon at bounding box center [308, 24] width 8 height 8
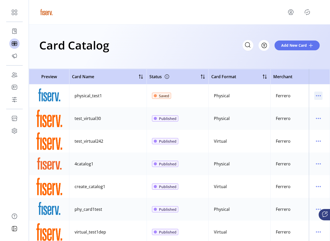
click at [316, 95] on icon "menu" at bounding box center [318, 96] width 8 height 8
click at [300, 116] on span "Edit Details" at bounding box center [294, 114] width 43 height 4
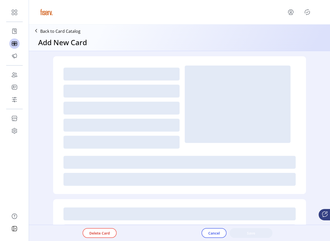
type textarea "****"
type input "*"
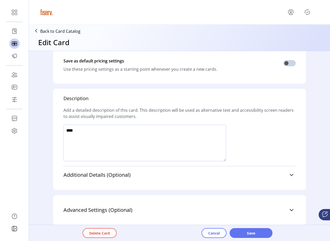
scroll to position [318, 0]
click at [165, 209] on link "Advanced Settings (Optional)" at bounding box center [180, 209] width 232 height 11
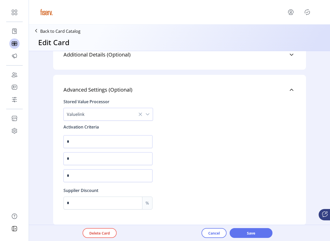
click at [106, 116] on span "Valuelink" at bounding box center [103, 114] width 79 height 12
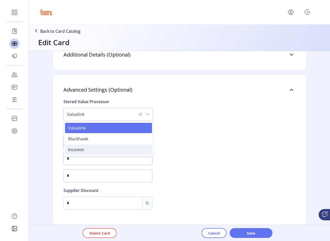
click at [100, 151] on li "Incomm" at bounding box center [108, 150] width 87 height 10
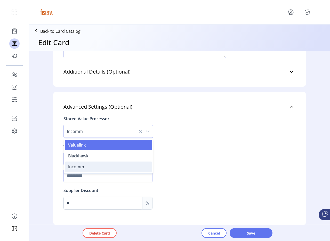
scroll to position [421, 0]
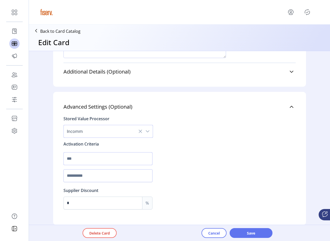
click at [92, 157] on input "text" at bounding box center [108, 158] width 89 height 13
type input "**********"
click at [89, 173] on input "text" at bounding box center [108, 175] width 89 height 13
type input "****"
click at [84, 209] on input "*" at bounding box center [103, 203] width 78 height 12
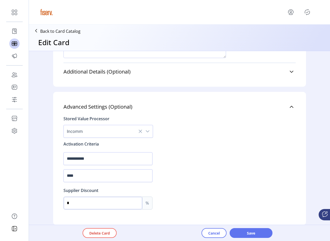
click at [84, 209] on input "*" at bounding box center [103, 203] width 78 height 12
type input "***"
click at [241, 234] on span "Save" at bounding box center [250, 233] width 29 height 5
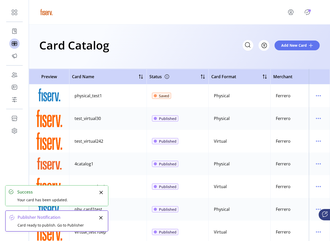
click at [315, 97] on icon "menu" at bounding box center [318, 96] width 8 height 8
click at [309, 107] on span "View Details" at bounding box center [294, 106] width 43 height 4
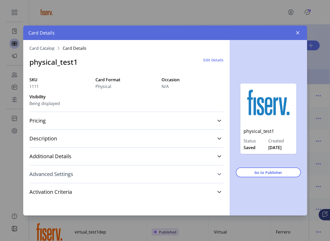
click at [152, 178] on link "Advanced Settings" at bounding box center [126, 174] width 194 height 11
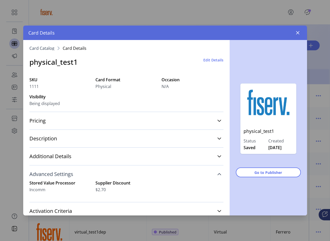
scroll to position [16, 0]
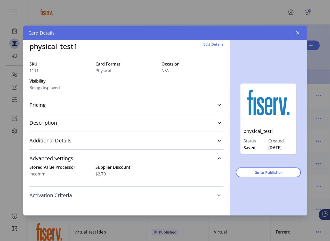
click at [136, 195] on link "Activation Criteria" at bounding box center [126, 195] width 194 height 11
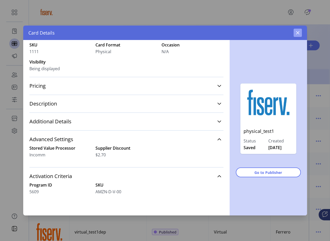
click at [296, 32] on icon "button" at bounding box center [298, 33] width 4 height 4
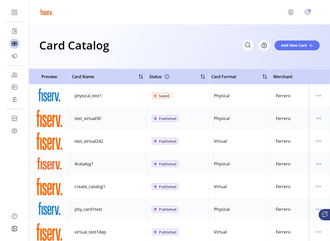
click at [309, 13] on icon "Publisher Panel" at bounding box center [307, 12] width 5 height 6
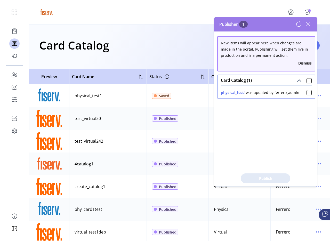
click at [305, 95] on div "physical_test1 was updated by ferrero_admin" at bounding box center [266, 91] width 97 height 13
click at [307, 94] on div at bounding box center [309, 92] width 5 height 5
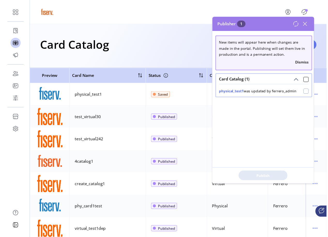
scroll to position [3, 2]
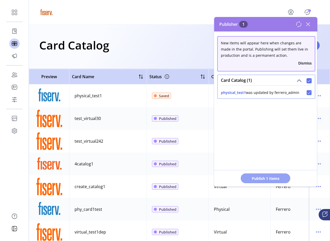
click at [262, 180] on span "Publish 1 Items" at bounding box center [266, 178] width 36 height 5
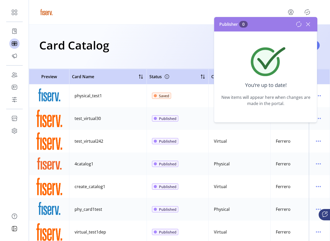
click at [309, 28] on icon at bounding box center [308, 24] width 8 height 8
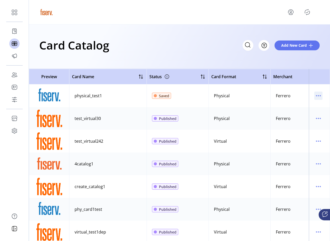
click at [314, 98] on icon "menu" at bounding box center [318, 96] width 8 height 8
click at [294, 107] on span "View Details" at bounding box center [294, 106] width 43 height 4
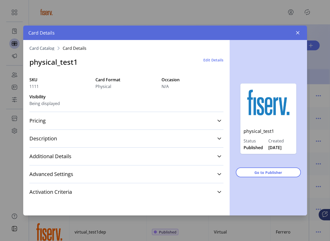
click at [212, 62] on span "Edit Details" at bounding box center [213, 59] width 20 height 5
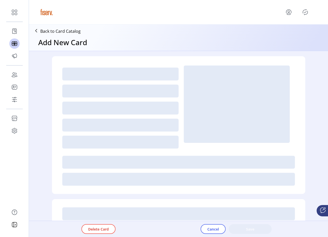
type textarea "****"
type input "***"
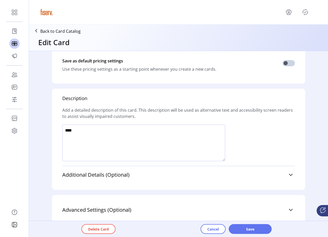
scroll to position [296, 0]
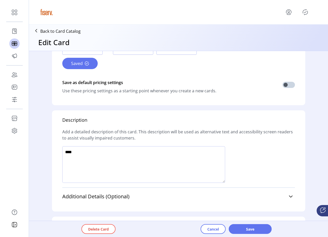
click at [210, 223] on div "**********" at bounding box center [178, 232] width 232 height 18
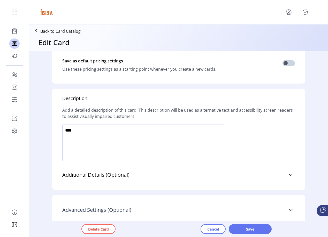
click at [220, 204] on link "Advanced Settings (Optional)" at bounding box center [178, 209] width 232 height 11
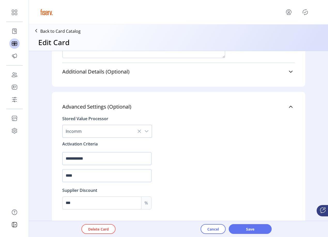
scroll to position [41, 0]
